Goal: Transaction & Acquisition: Purchase product/service

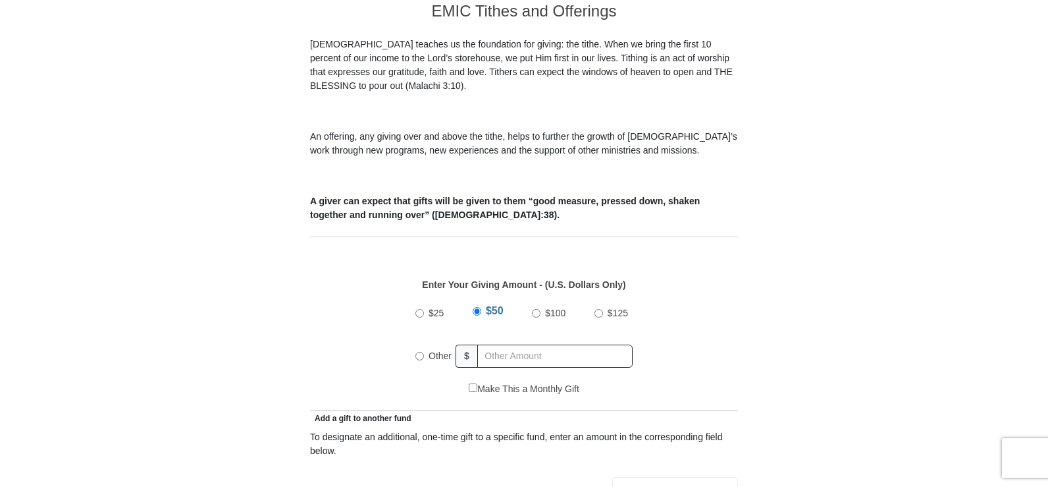
scroll to position [395, 0]
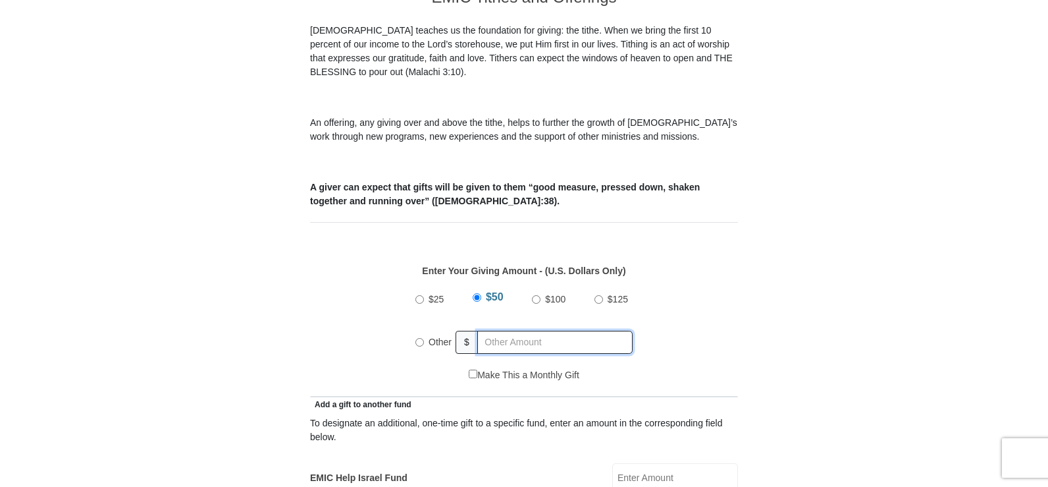
radio input "true"
click at [526, 331] on input "text" at bounding box center [557, 342] width 151 height 23
type input "80.00"
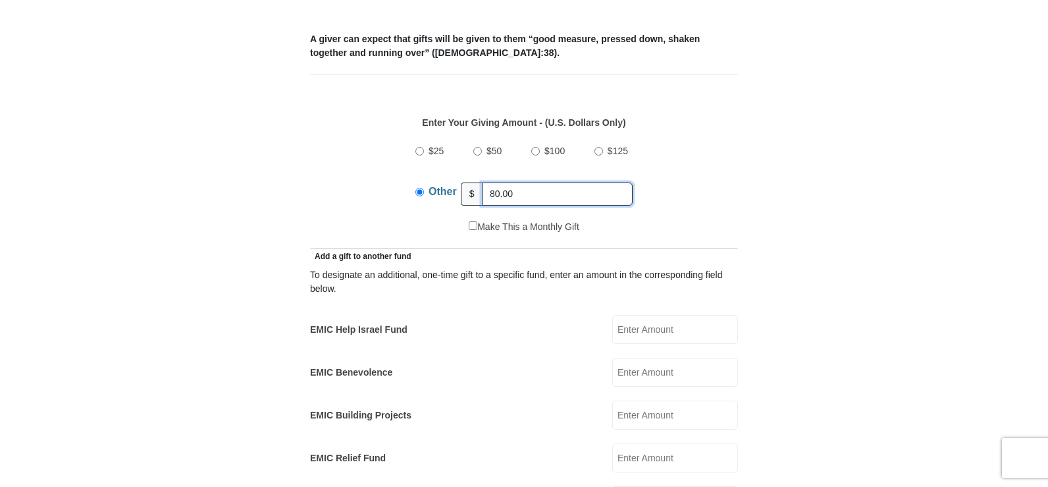
scroll to position [593, 0]
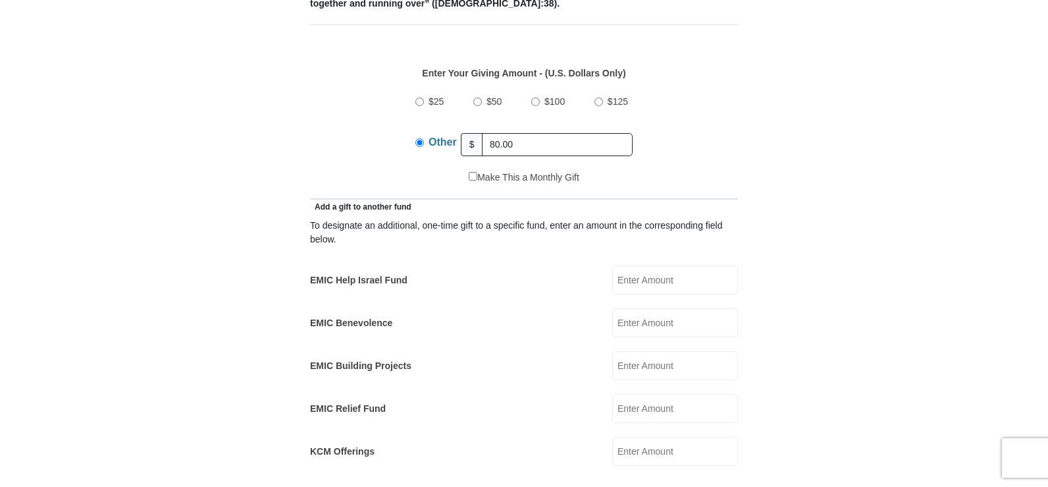
click at [641, 265] on input "EMIC Help Israel Fund" at bounding box center [675, 279] width 126 height 29
type input "10.00"
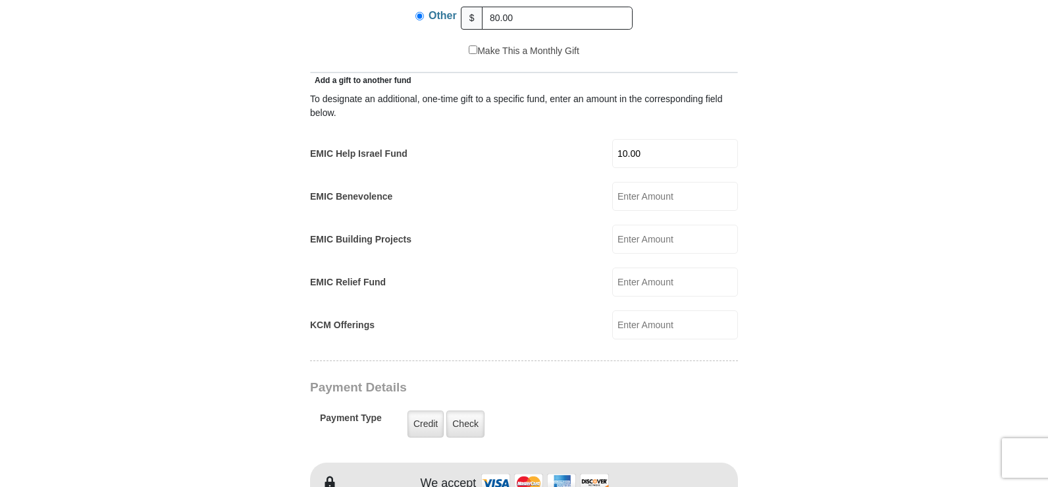
scroll to position [724, 0]
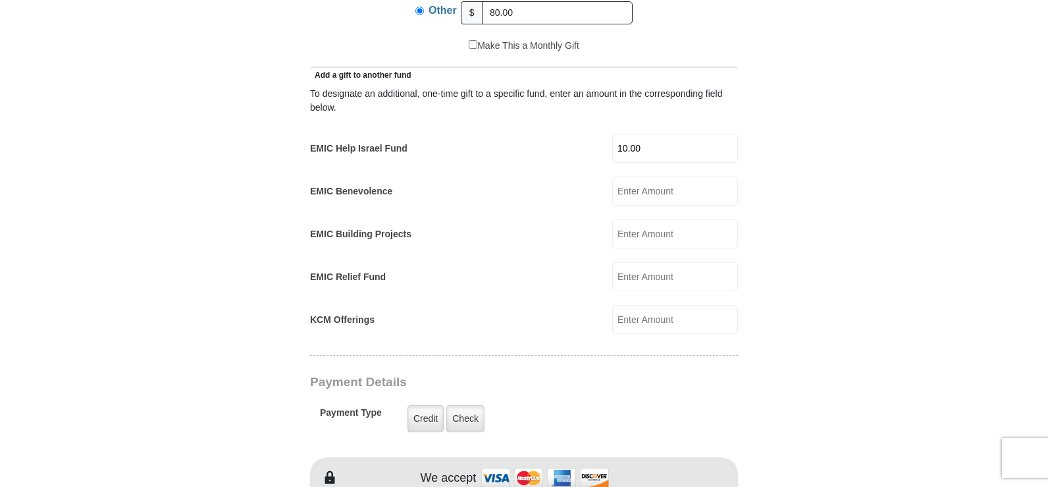
click at [670, 222] on input "EMIC Building Projects" at bounding box center [675, 233] width 126 height 29
type input "10.00"
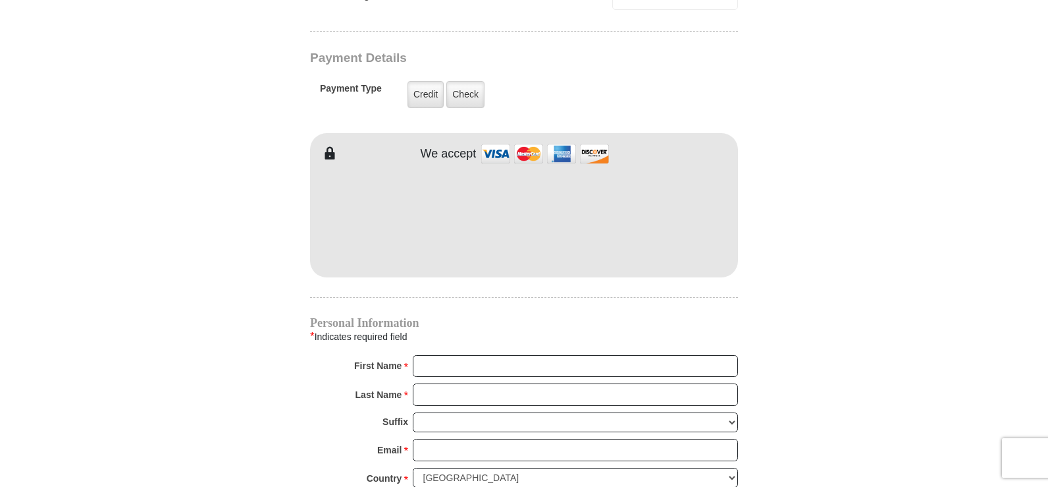
scroll to position [1054, 0]
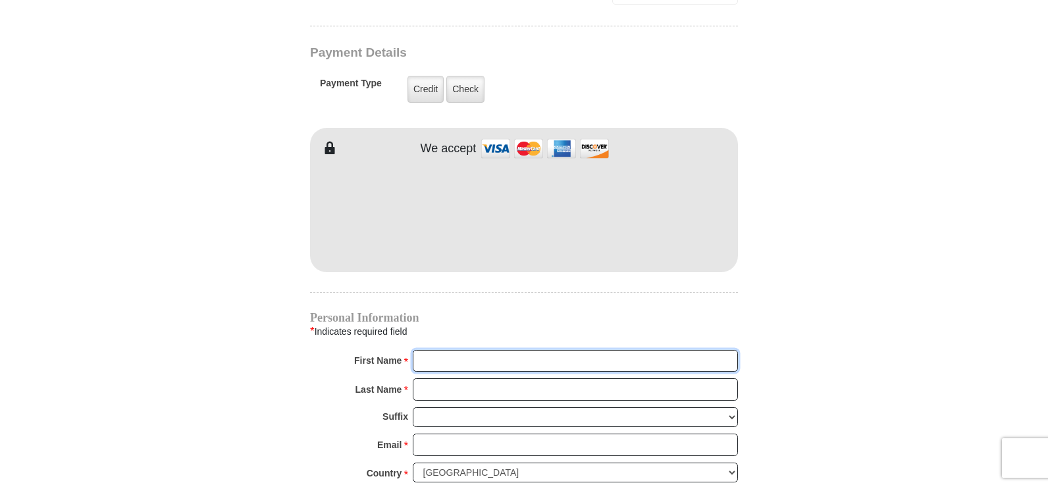
click at [426, 350] on input "First Name *" at bounding box center [575, 361] width 325 height 22
type input "Kenneth"
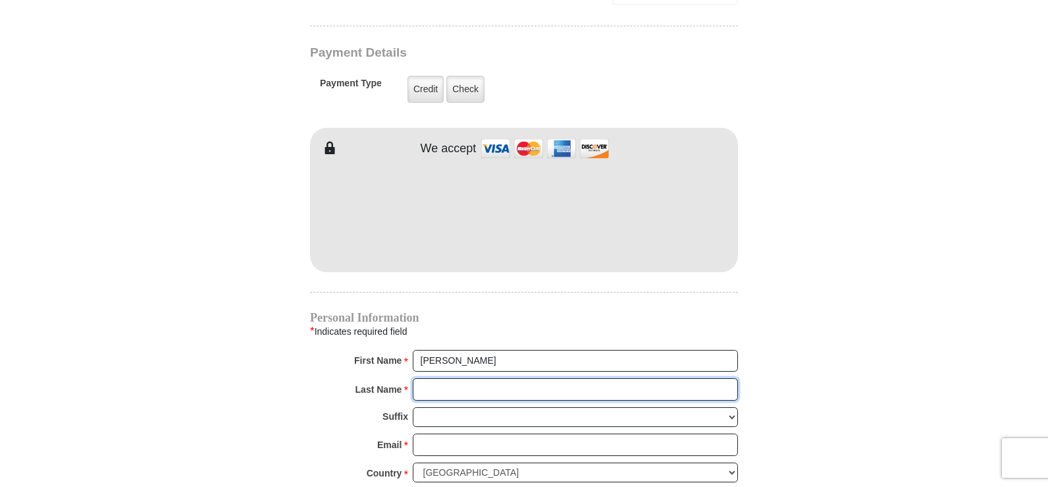
click at [472, 378] on input "Last Name *" at bounding box center [575, 389] width 325 height 22
type input "Comer"
click at [488, 433] on input "Email *" at bounding box center [575, 444] width 325 height 22
type input "ken@sagercreekarms.com"
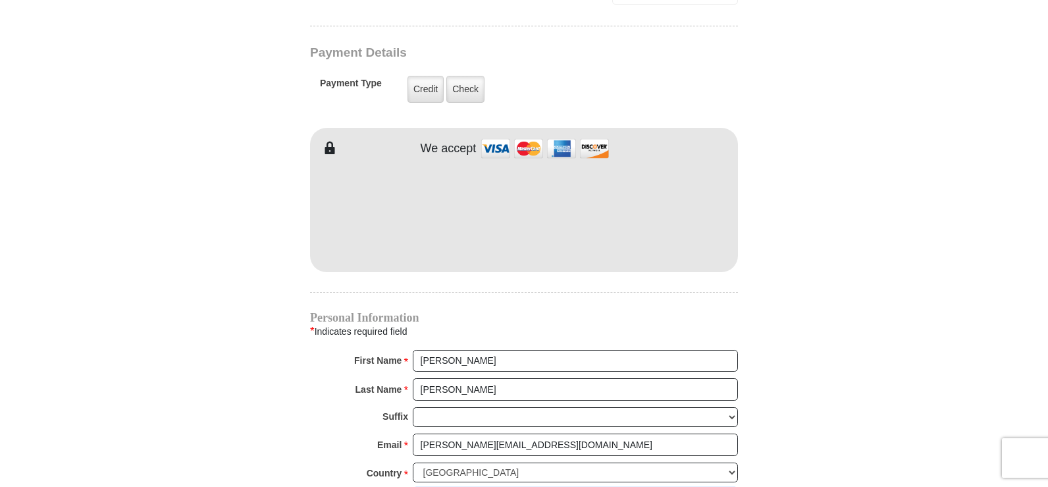
type input "507 Daisy Lane"
type input "Yellville"
select select "AR"
type input "72687"
type input "4792284098"
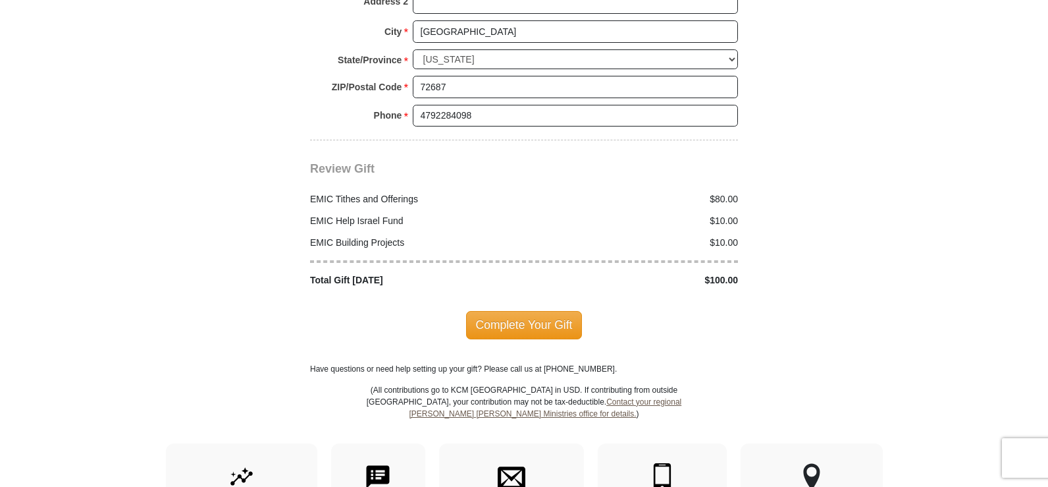
scroll to position [1580, 0]
click at [510, 310] on span "Complete Your Gift" at bounding box center [524, 324] width 117 height 28
